Goal: Find specific page/section: Find specific page/section

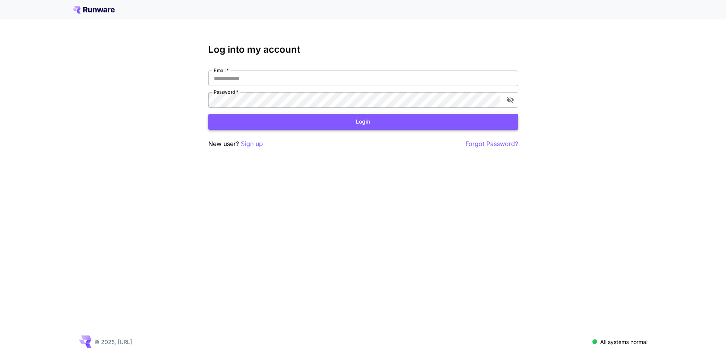
type input "**********"
click at [340, 123] on button "Login" at bounding box center [363, 122] width 310 height 16
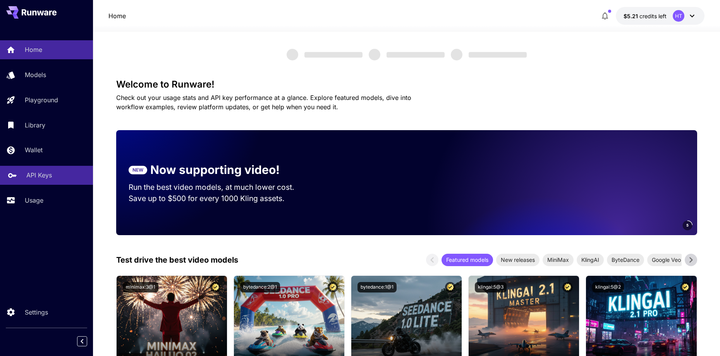
click at [31, 178] on p "API Keys" at bounding box center [39, 174] width 26 height 9
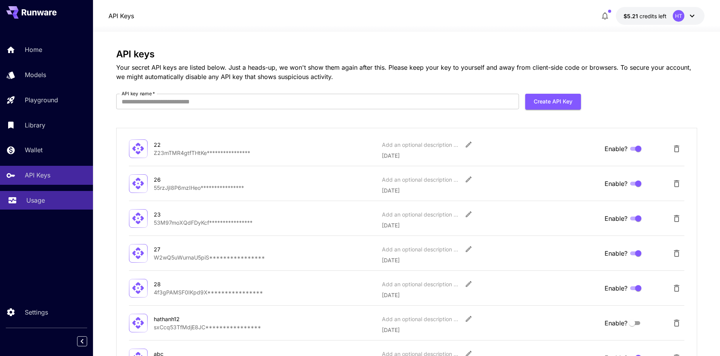
click at [33, 202] on p "Usage" at bounding box center [35, 199] width 19 height 9
